Goal: Task Accomplishment & Management: Manage account settings

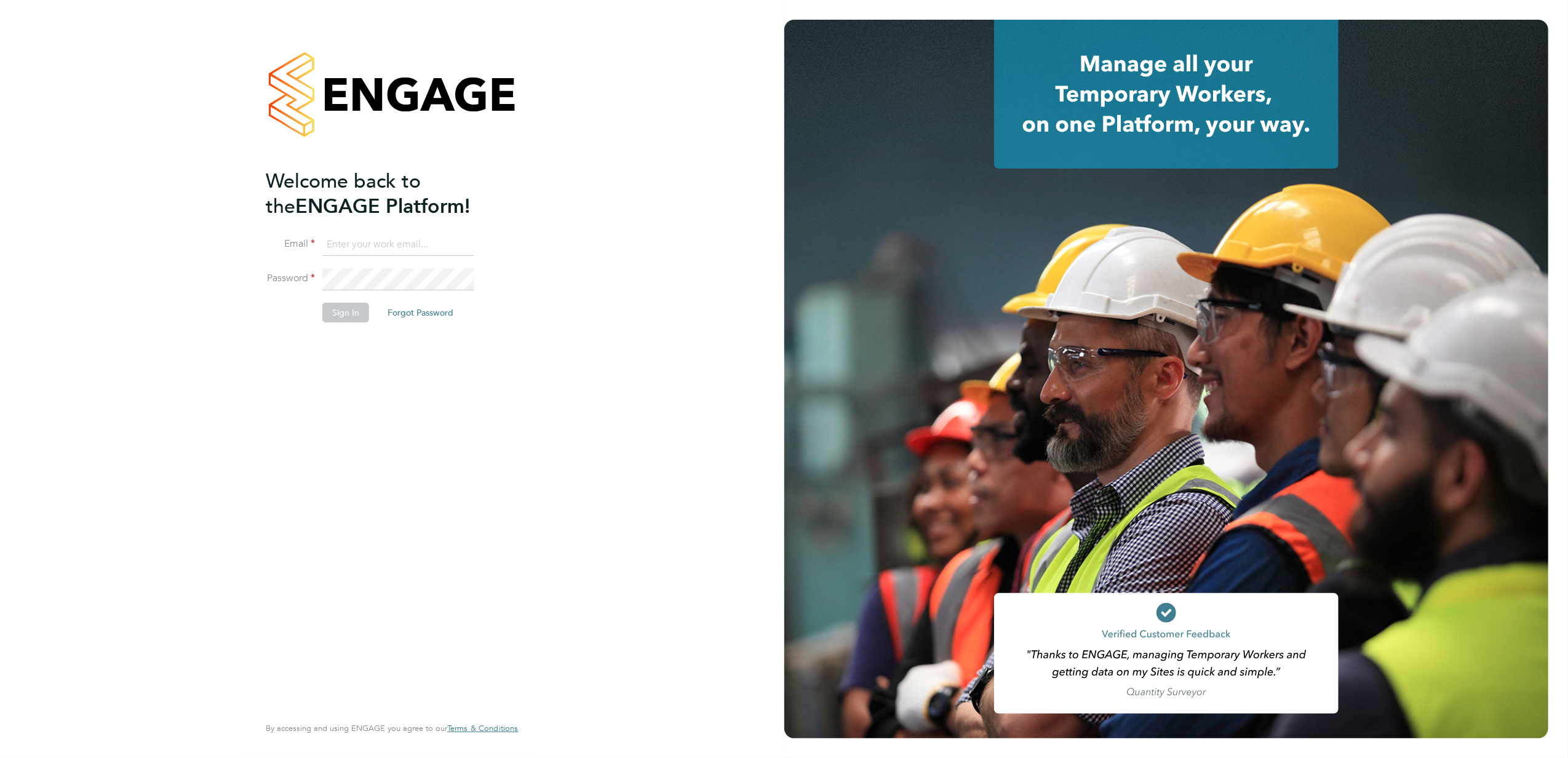
type input "grace.rowley@vistry.co.uk"
click at [345, 319] on button "Sign In" at bounding box center [345, 312] width 46 height 20
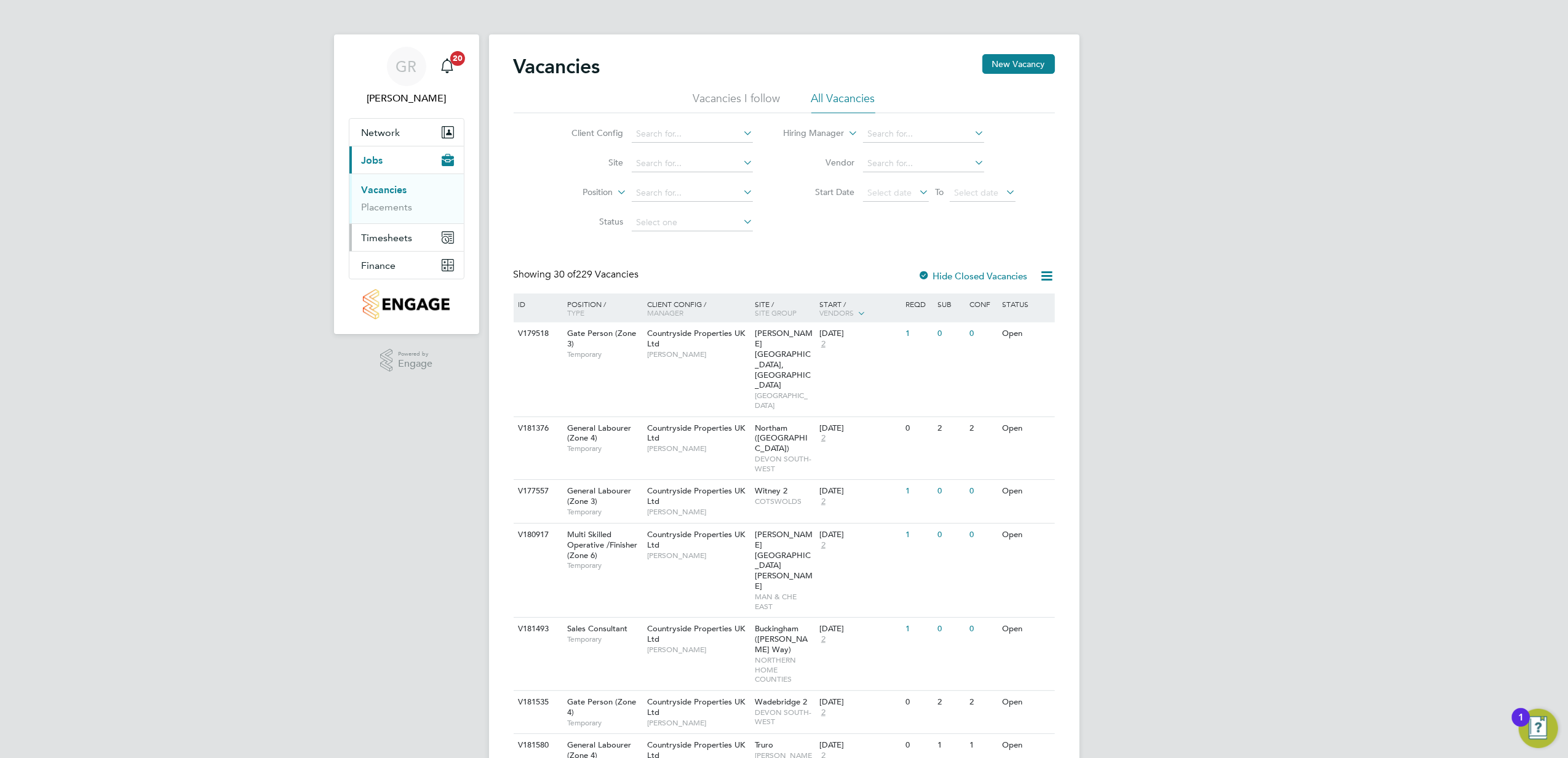
click at [400, 243] on span "Timesheets" at bounding box center [386, 237] width 51 height 12
click at [381, 215] on link "Timesheets" at bounding box center [386, 218] width 51 height 12
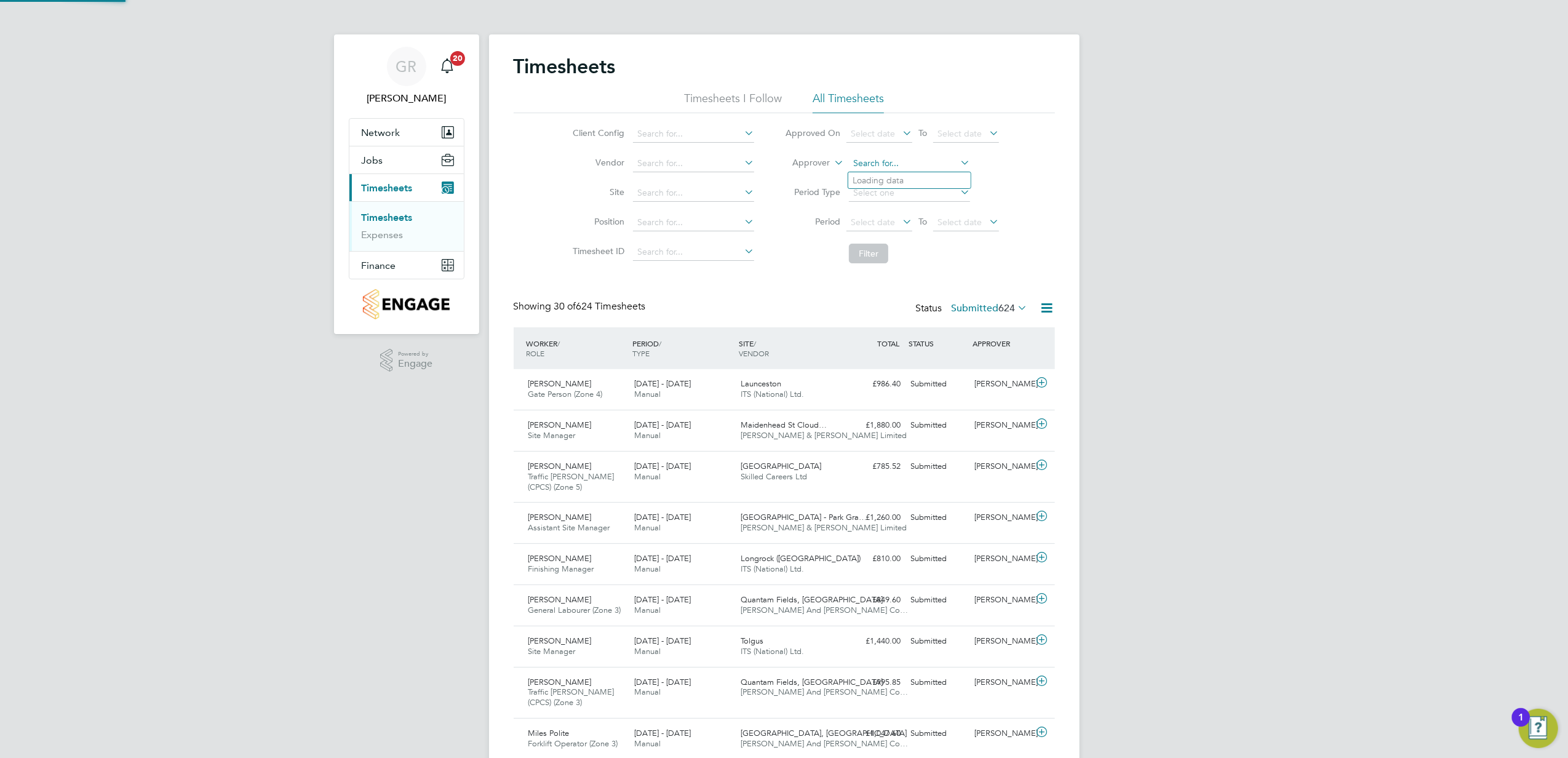
click at [902, 168] on input at bounding box center [909, 163] width 121 height 17
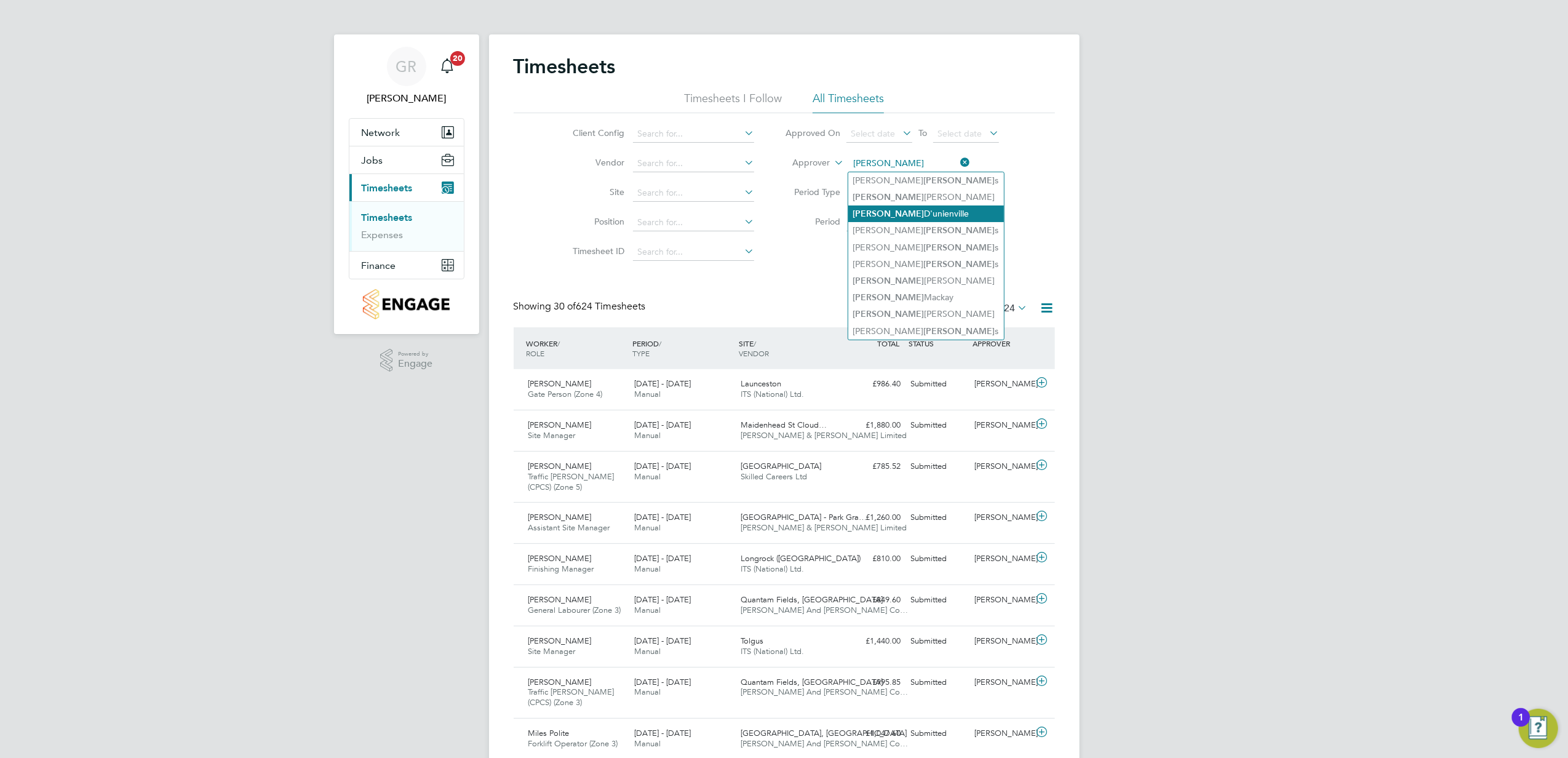
click at [918, 210] on li "Liam D'unienville" at bounding box center [926, 214] width 156 height 17
type input "[PERSON_NAME]"
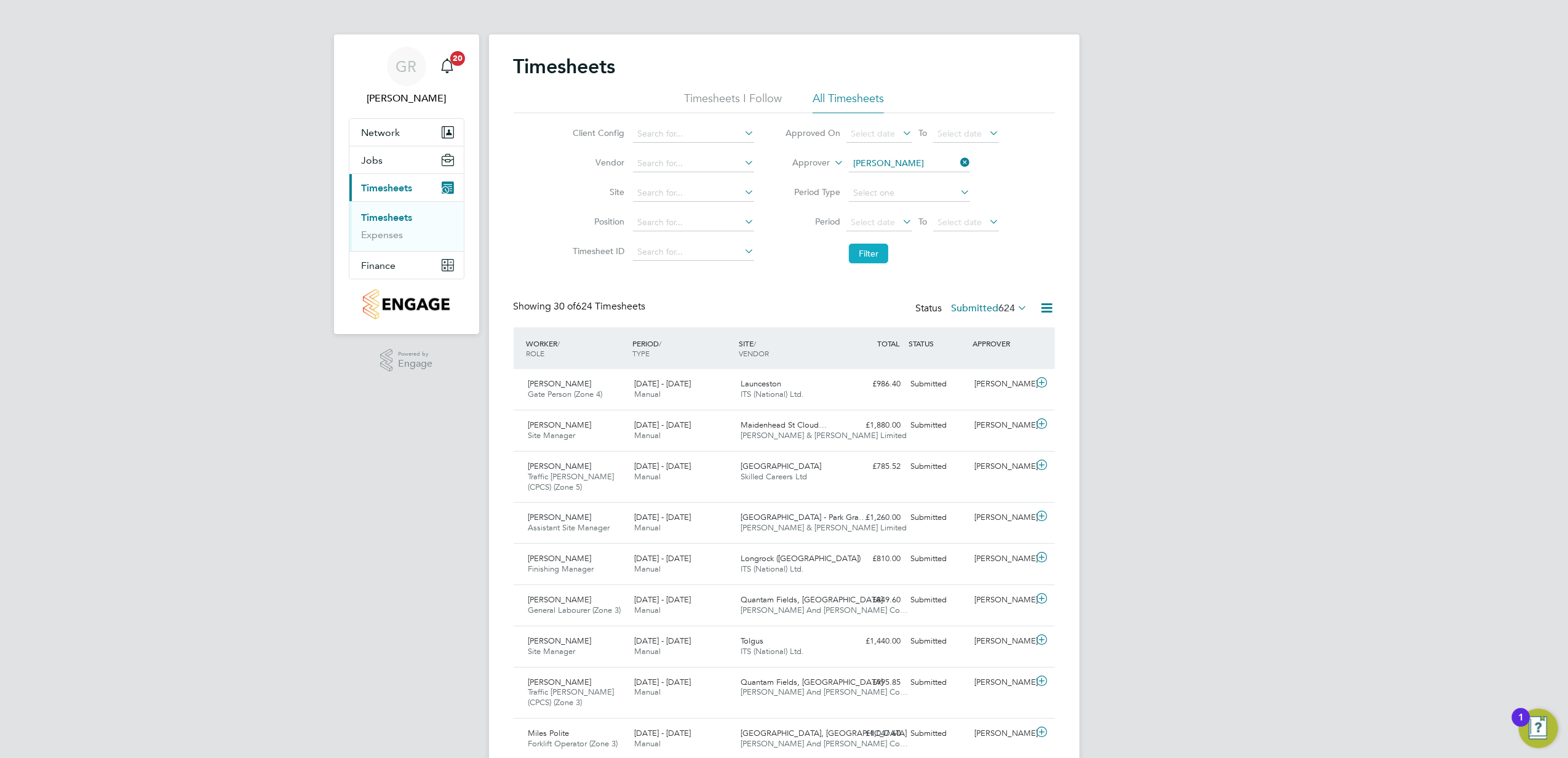
click at [873, 260] on button "Filter" at bounding box center [868, 253] width 39 height 20
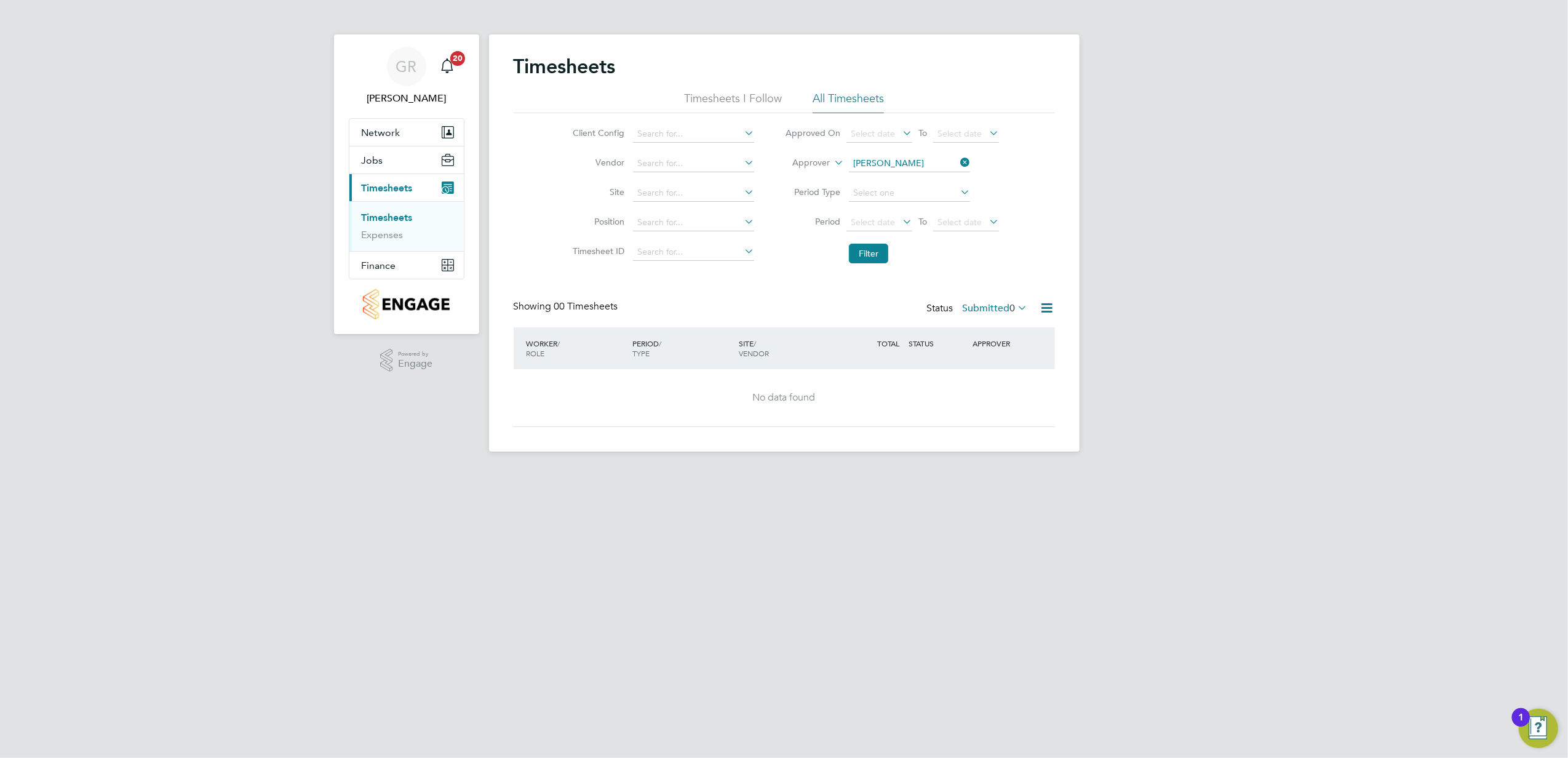
click at [1005, 310] on label "Submitted 0" at bounding box center [995, 308] width 65 height 13
click at [1030, 244] on div "Client Config Vendor Site Position Timesheet ID Approved On Select date To Sele…" at bounding box center [785, 191] width 541 height 156
click at [707, 192] on input at bounding box center [693, 192] width 121 height 17
click at [703, 209] on li "[GEOGRAPHIC_DATA]" at bounding box center [694, 210] width 122 height 17
type input "[GEOGRAPHIC_DATA]"
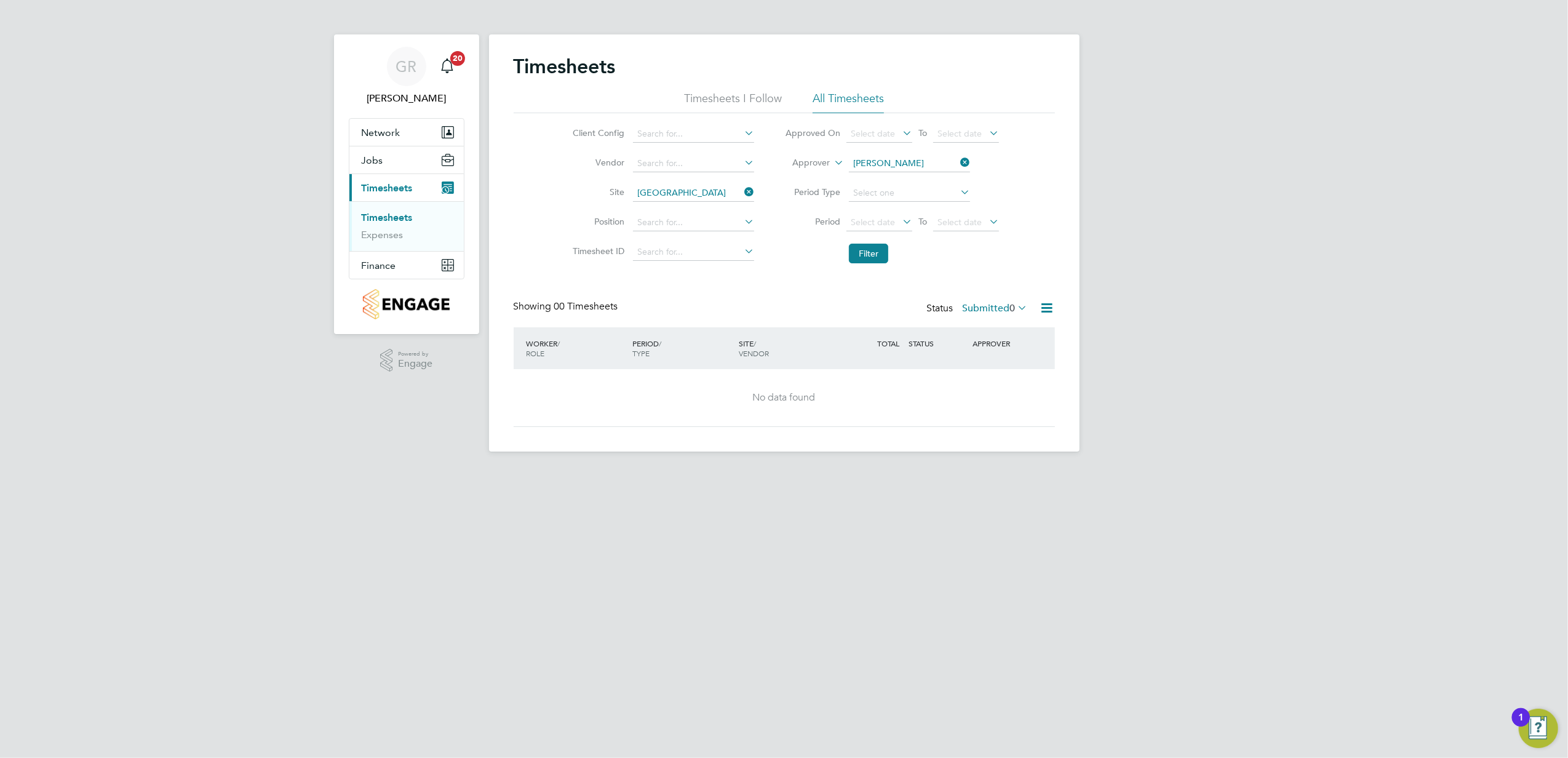
click at [958, 165] on icon at bounding box center [958, 162] width 0 height 17
click at [881, 251] on button "Filter" at bounding box center [868, 253] width 39 height 20
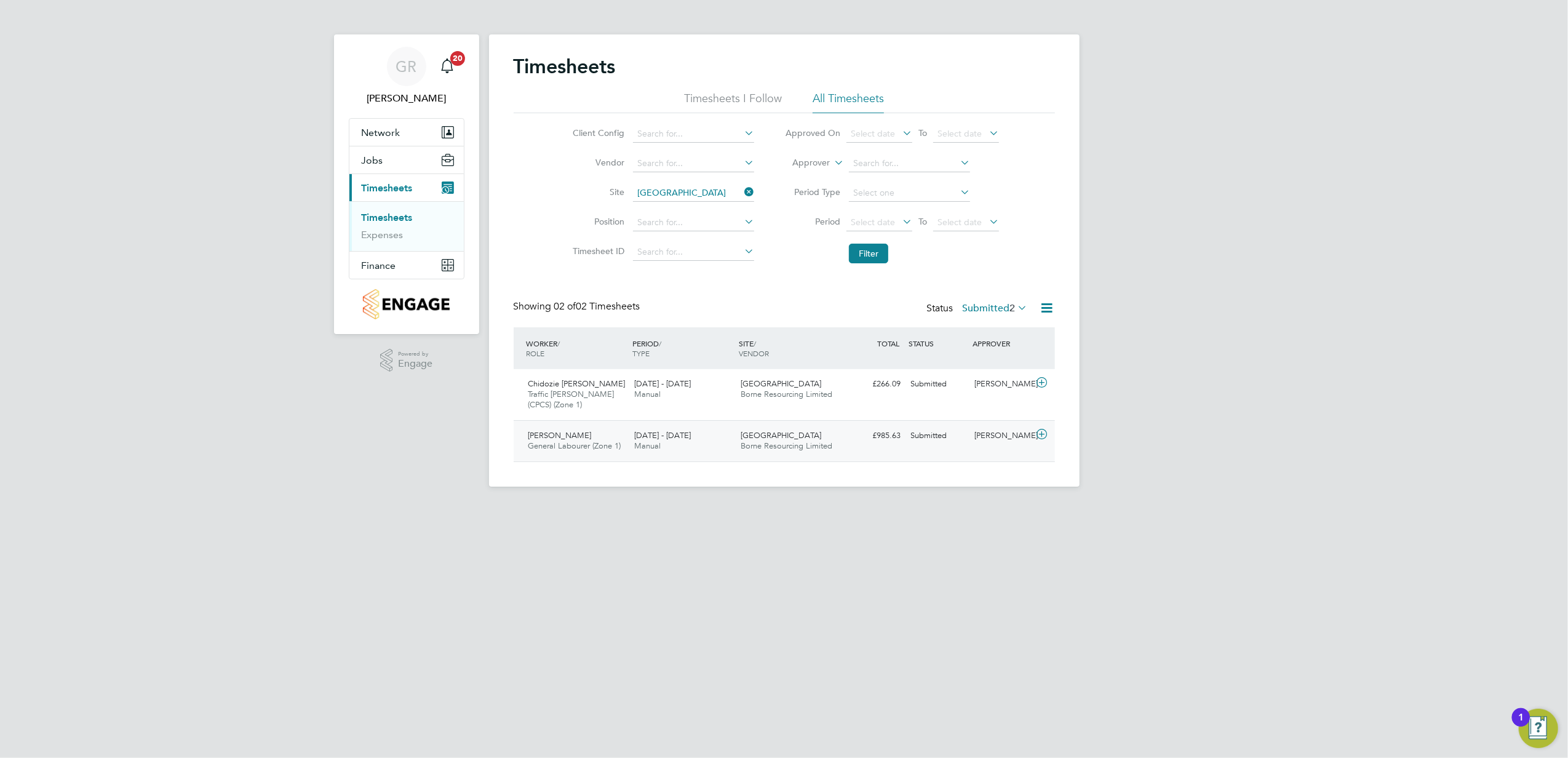
click at [719, 453] on div "22 - 28 Sep 2025 Manual" at bounding box center [682, 441] width 106 height 31
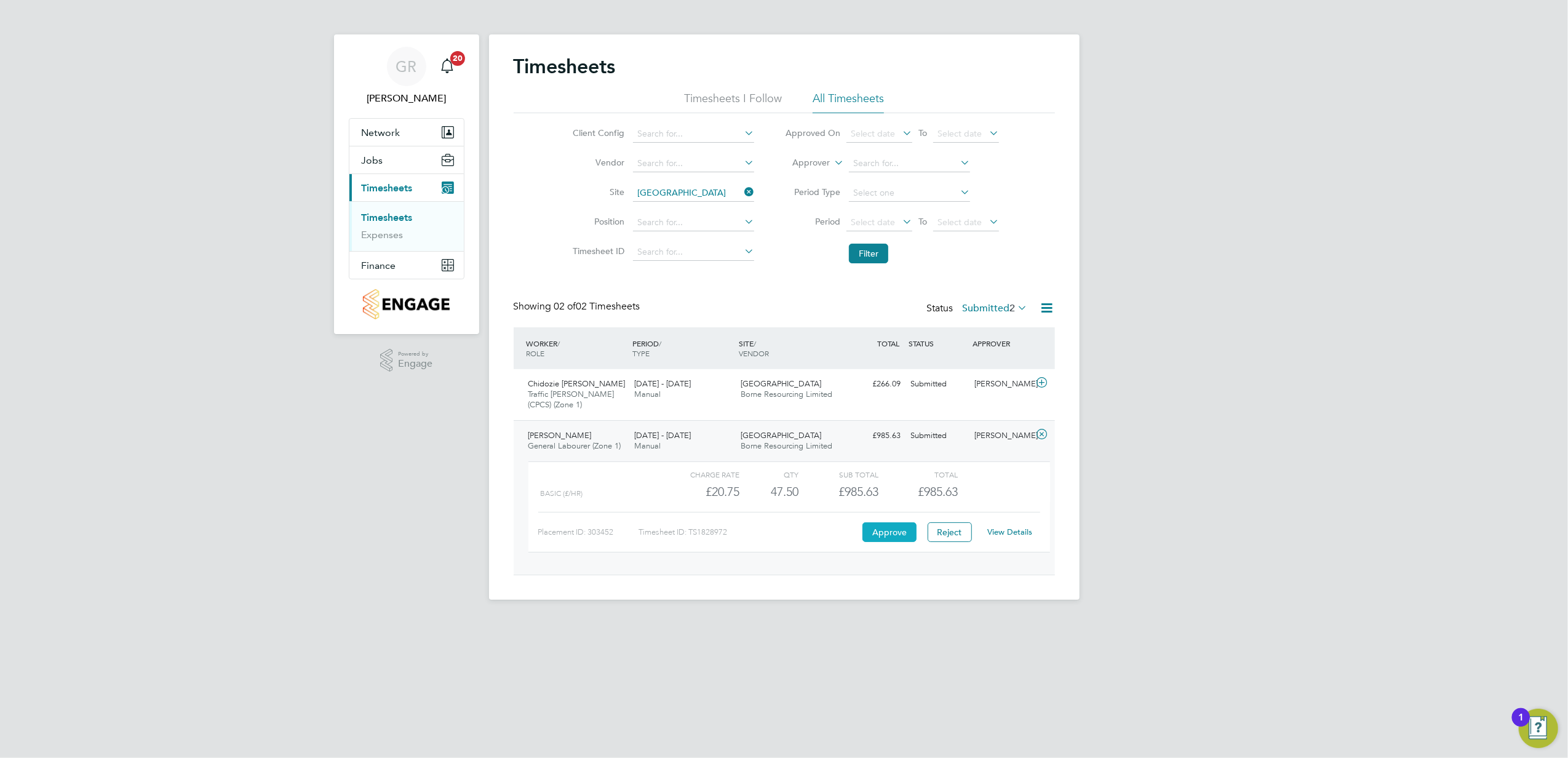
click at [895, 532] on button "Approve" at bounding box center [889, 532] width 54 height 20
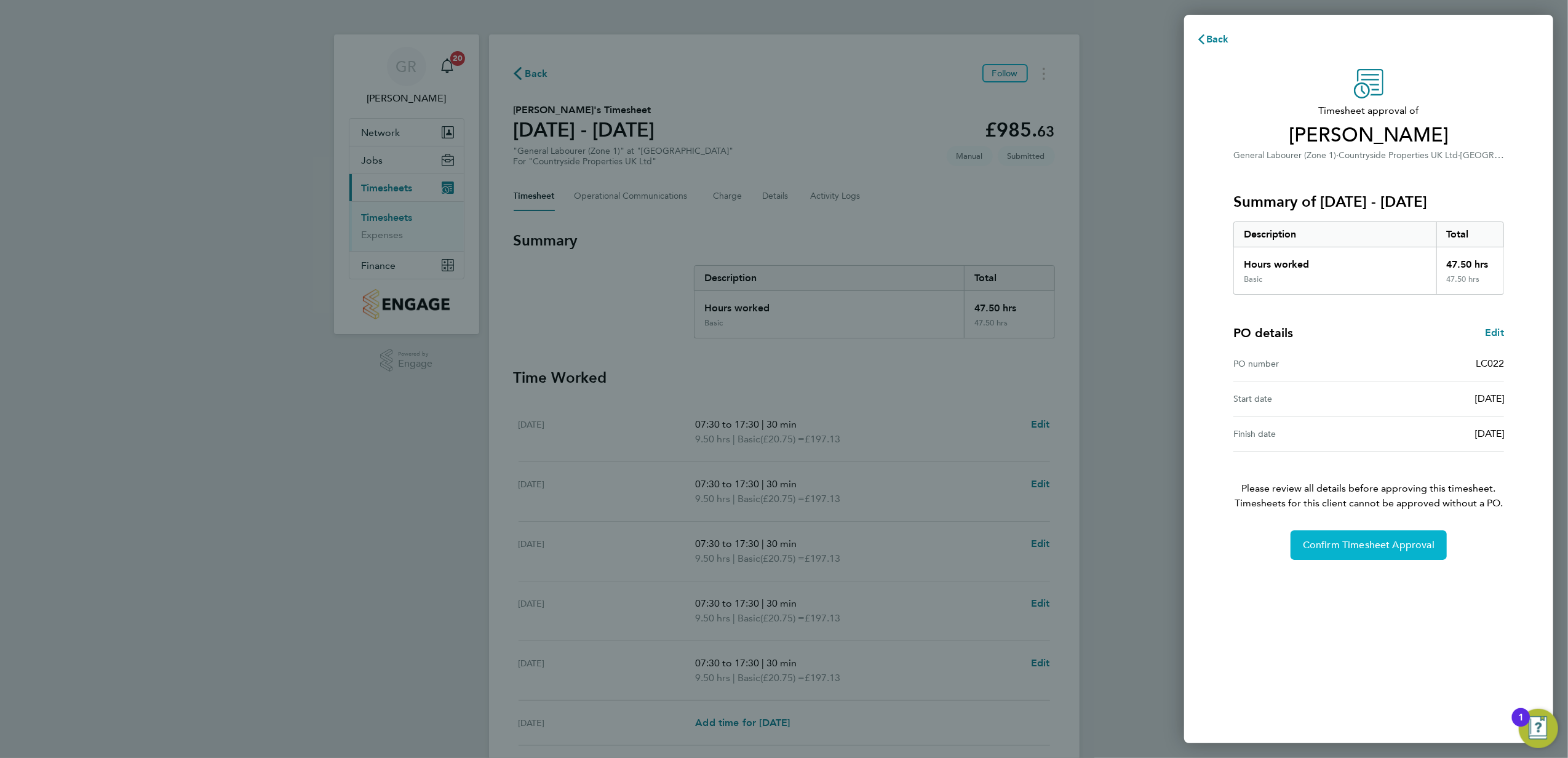
click at [1330, 546] on span "Confirm Timesheet Approval" at bounding box center [1369, 545] width 132 height 13
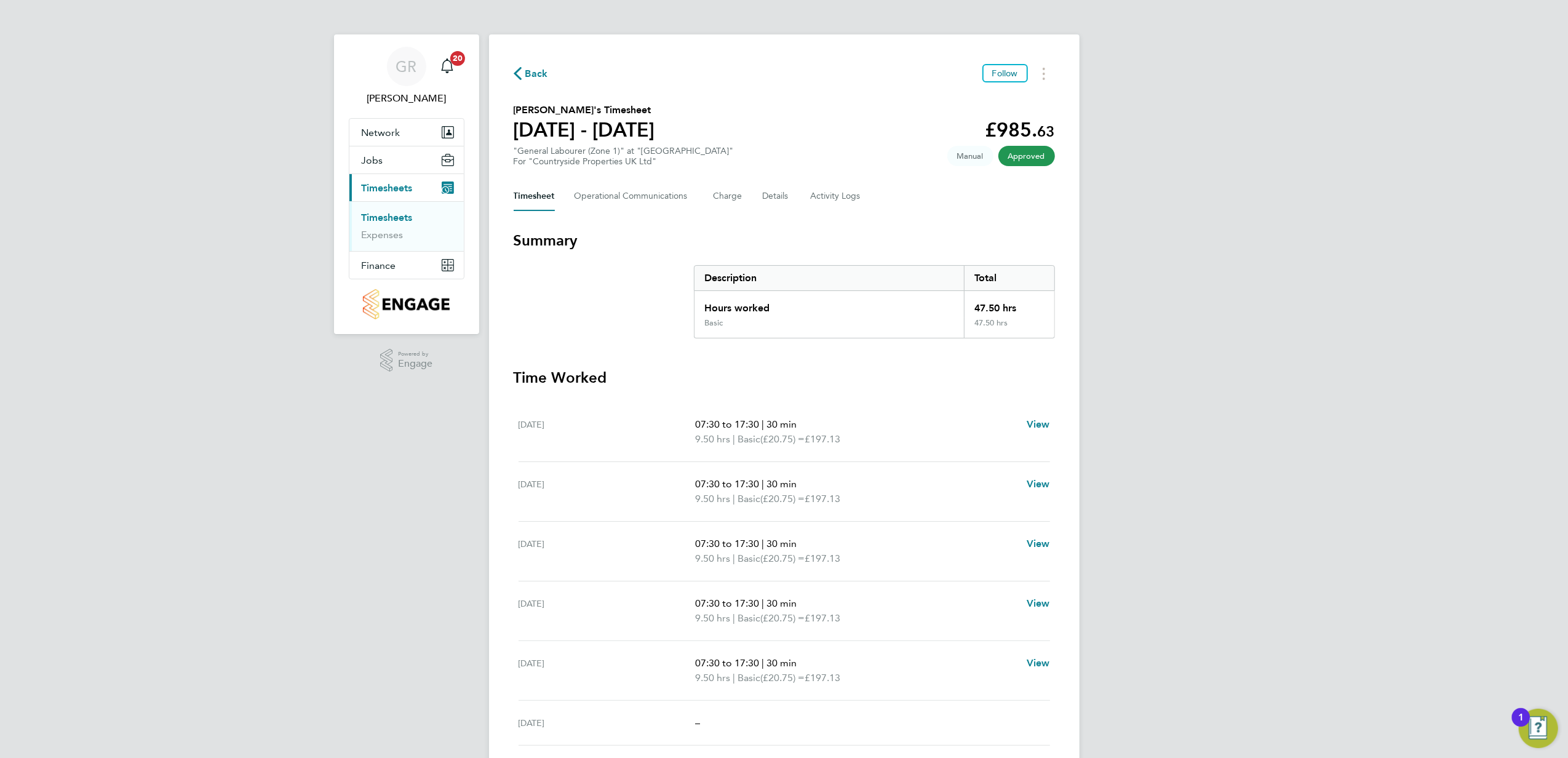
click at [536, 74] on span "Back" at bounding box center [536, 74] width 23 height 15
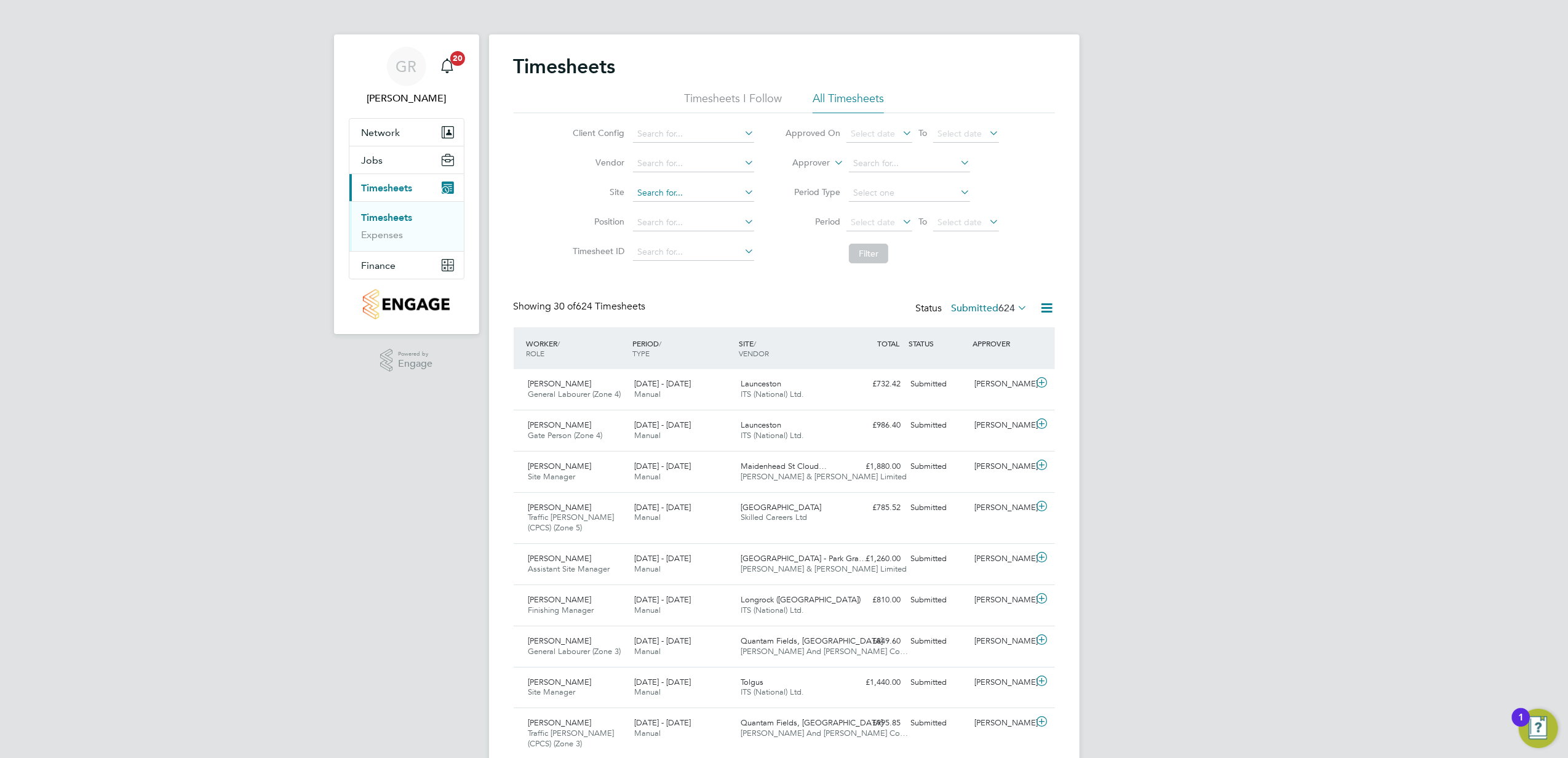
click at [668, 198] on input at bounding box center [693, 192] width 121 height 17
click at [674, 209] on b "[GEOGRAPHIC_DATA]" at bounding box center [682, 210] width 90 height 10
type input "[GEOGRAPHIC_DATA]"
click at [869, 252] on button "Filter" at bounding box center [868, 253] width 39 height 20
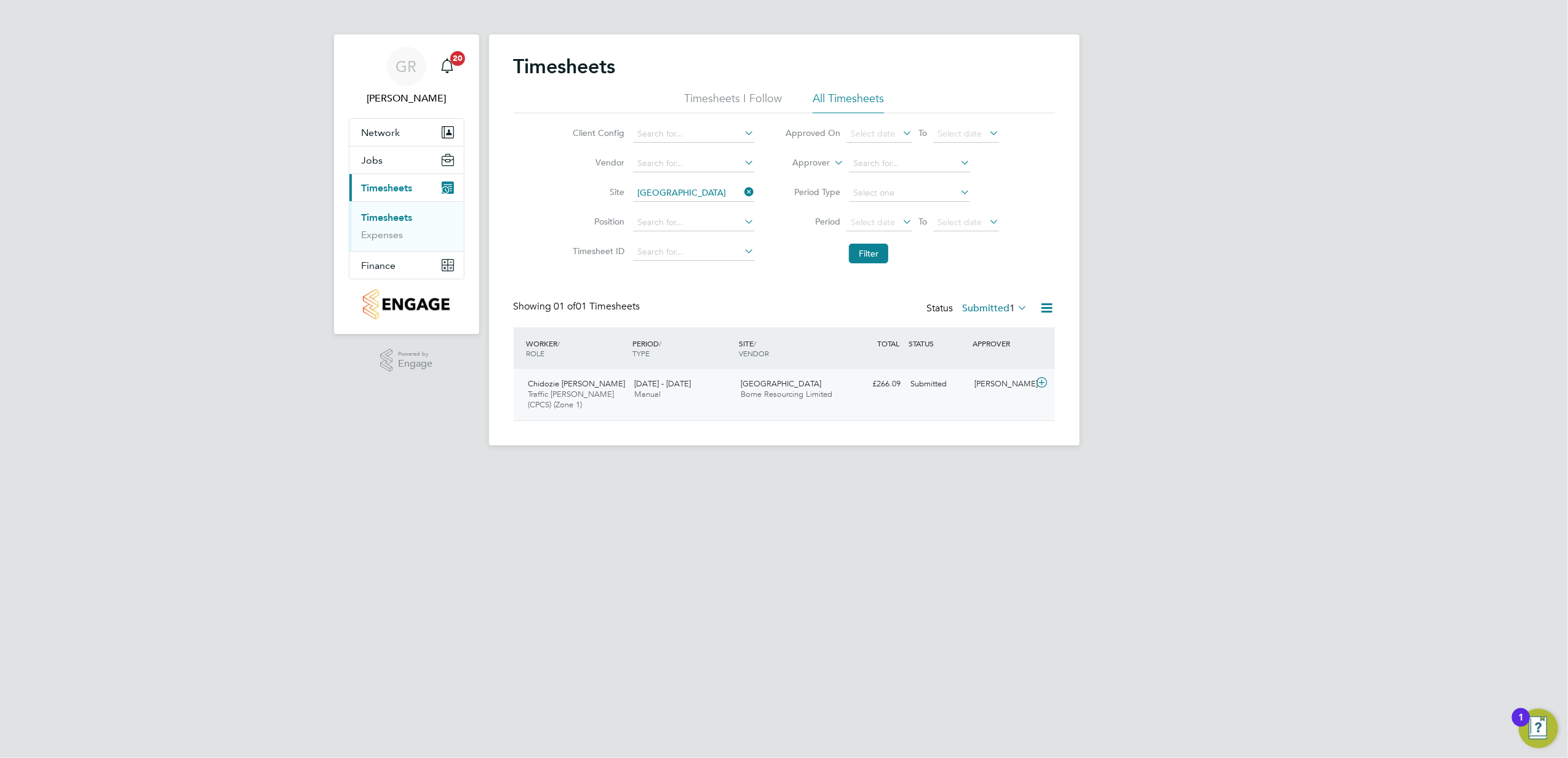
click at [622, 388] on div "Chidozie Anthony Osuji Traffic Marshall (CPCS) (Zone 1) 22 - 28 Sep 2025" at bounding box center [577, 394] width 106 height 41
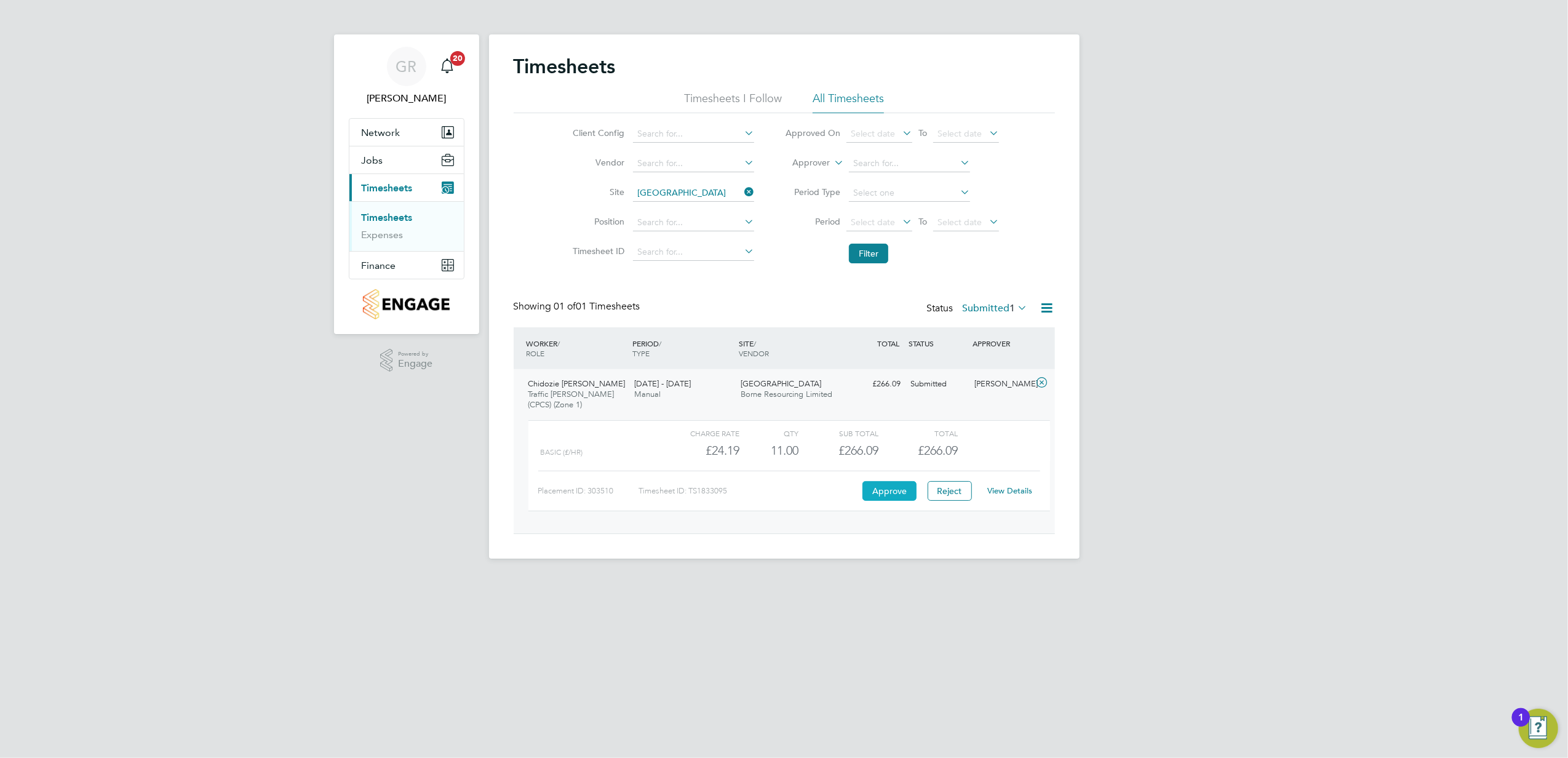
click at [884, 496] on button "Approve" at bounding box center [889, 490] width 54 height 20
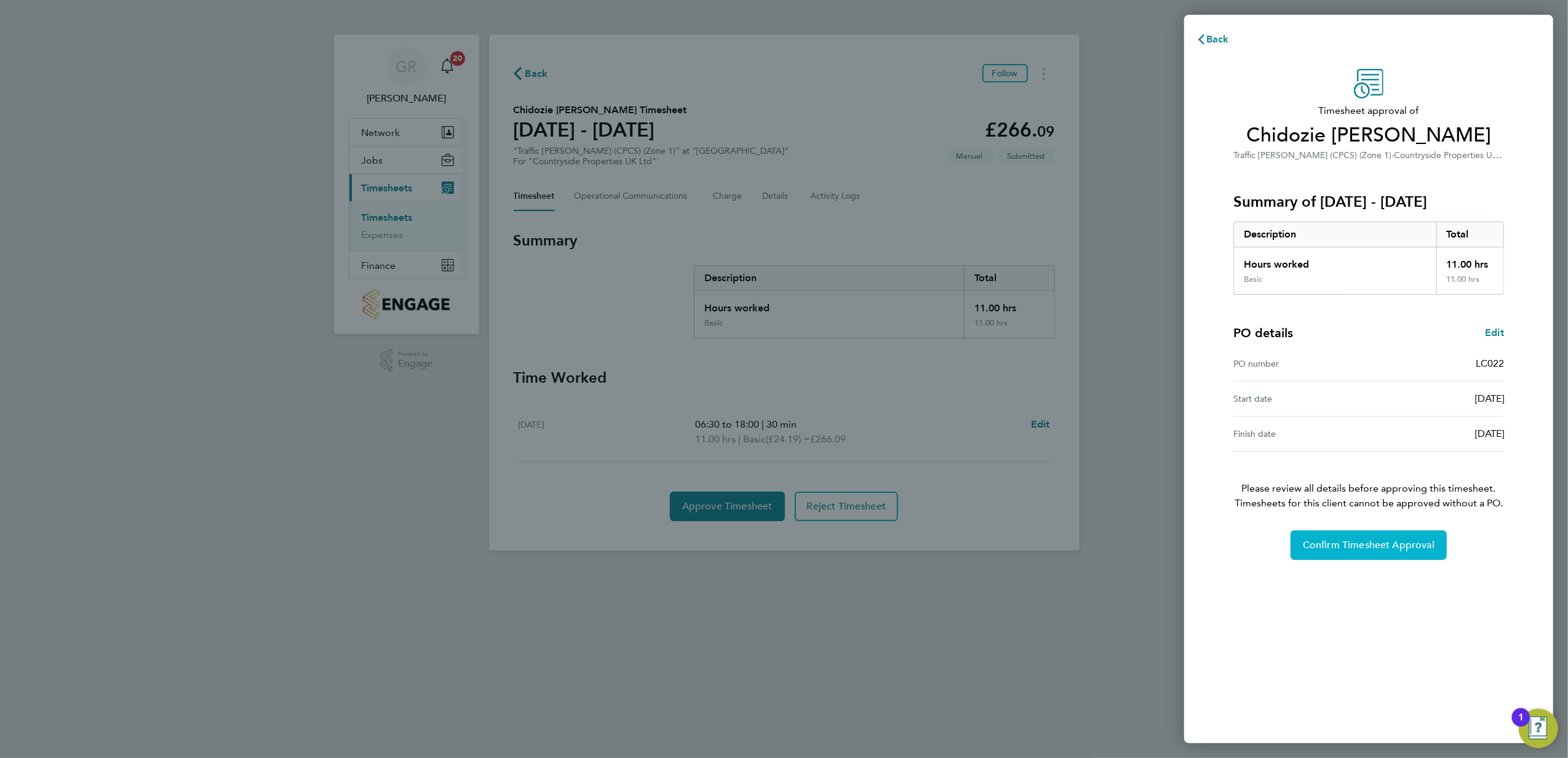
click at [1303, 543] on span "Confirm Timesheet Approval" at bounding box center [1369, 545] width 132 height 13
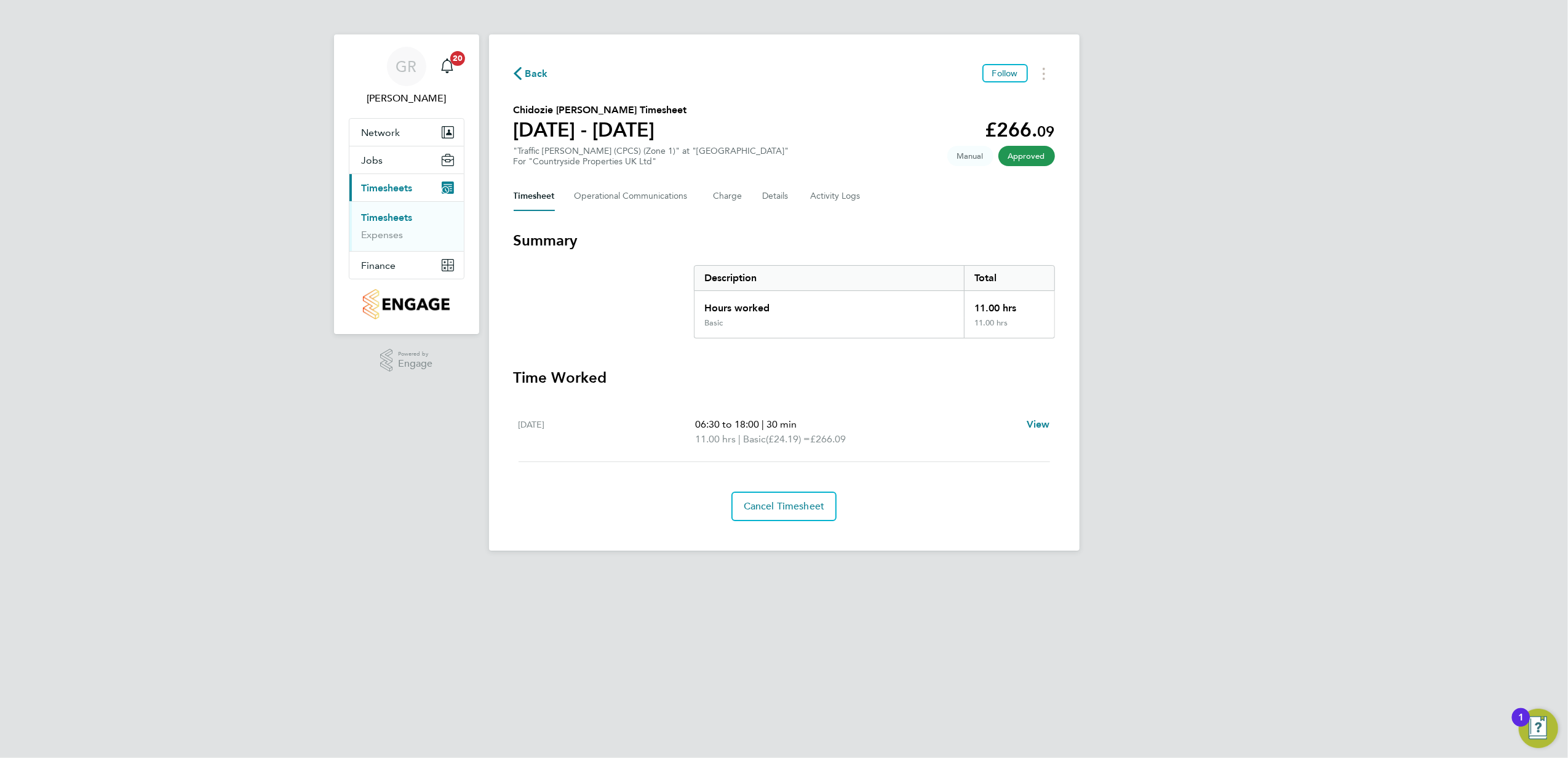
click at [518, 67] on icon "button" at bounding box center [518, 74] width 8 height 13
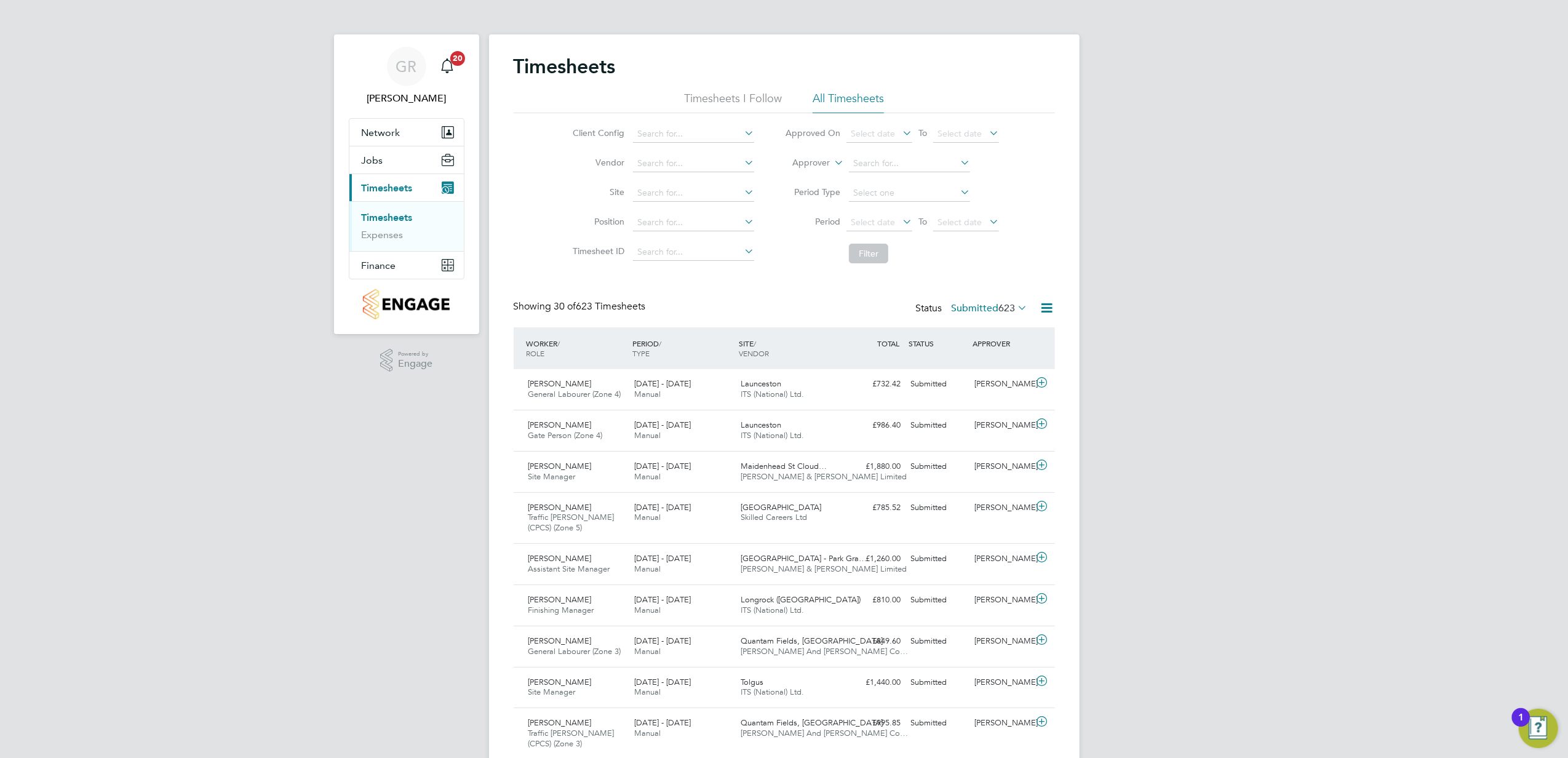
click at [1010, 310] on span "623" at bounding box center [1007, 308] width 17 height 13
click at [977, 383] on li "Approved" at bounding box center [962, 381] width 57 height 17
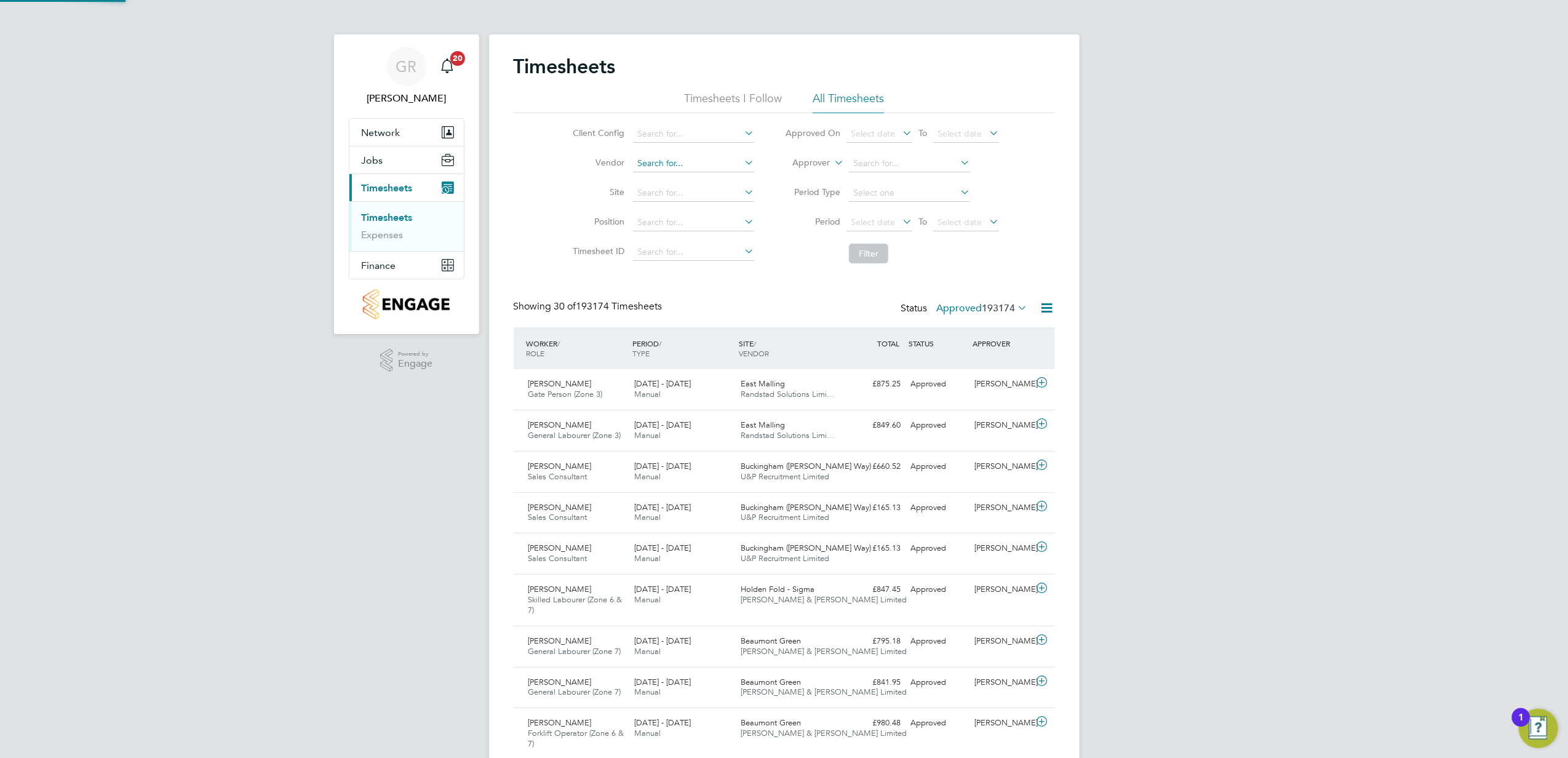
scroll to position [31, 107]
click at [684, 195] on input at bounding box center [693, 192] width 121 height 17
click at [688, 207] on li "[GEOGRAPHIC_DATA]" at bounding box center [694, 210] width 122 height 17
type input "[GEOGRAPHIC_DATA]"
click at [864, 250] on button "Filter" at bounding box center [868, 253] width 39 height 20
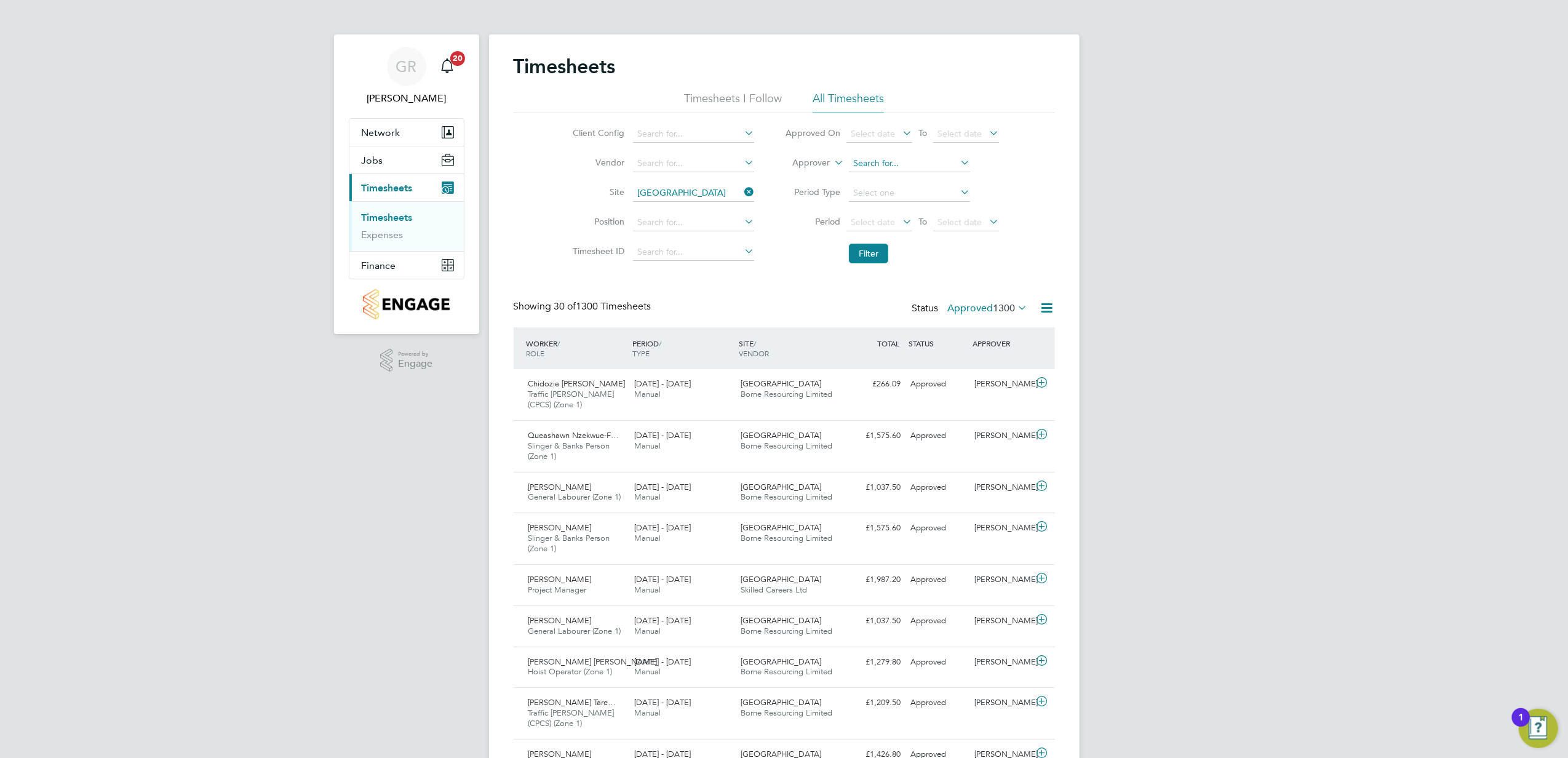
click at [887, 158] on input at bounding box center [909, 163] width 121 height 17
click at [896, 178] on li "[PERSON_NAME]" at bounding box center [909, 181] width 122 height 17
type input "[PERSON_NAME]"
click at [867, 252] on button "Filter" at bounding box center [868, 253] width 39 height 20
